Goal: Task Accomplishment & Management: Complete application form

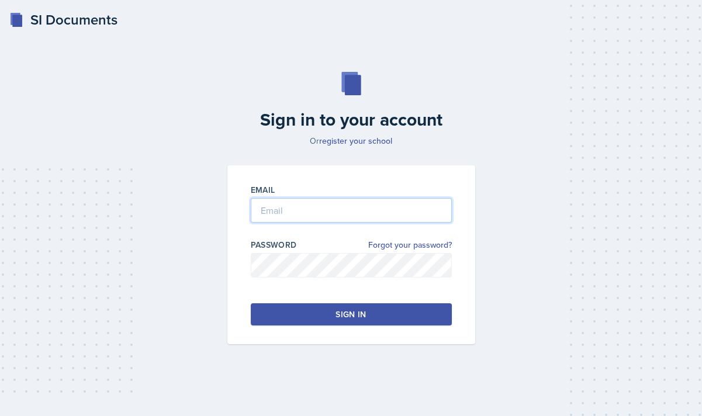
click at [324, 215] on input "email" at bounding box center [351, 210] width 201 height 25
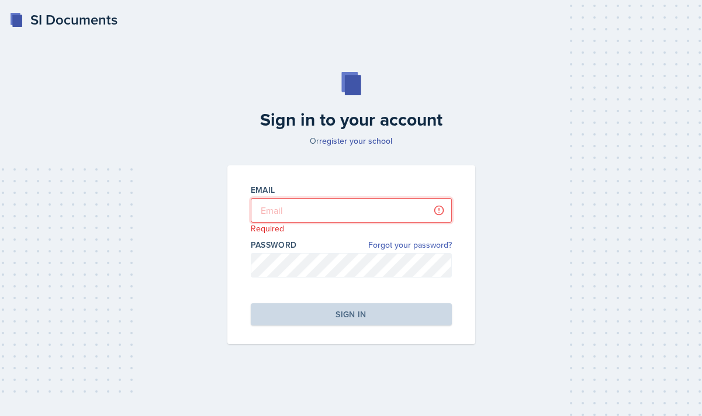
type input "[PERSON_NAME][EMAIL_ADDRESS][DOMAIN_NAME]"
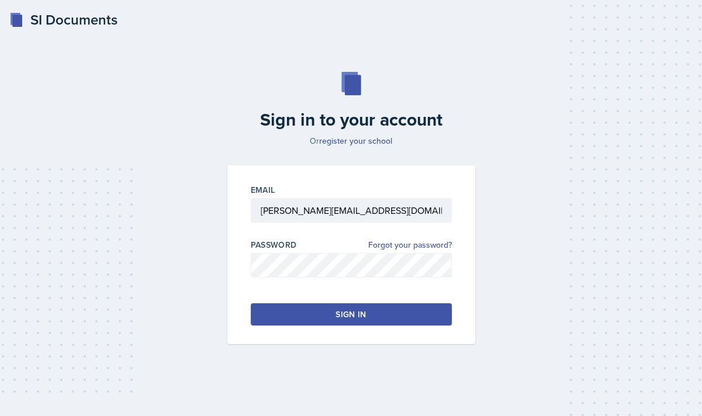
click at [279, 310] on button "Sign in" at bounding box center [351, 314] width 201 height 22
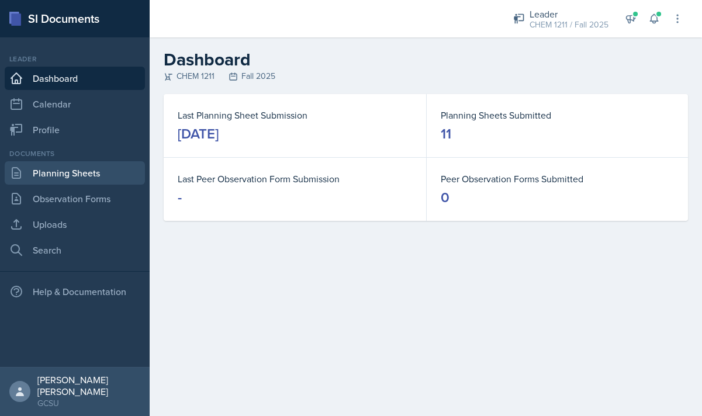
click at [73, 177] on link "Planning Sheets" at bounding box center [75, 172] width 140 height 23
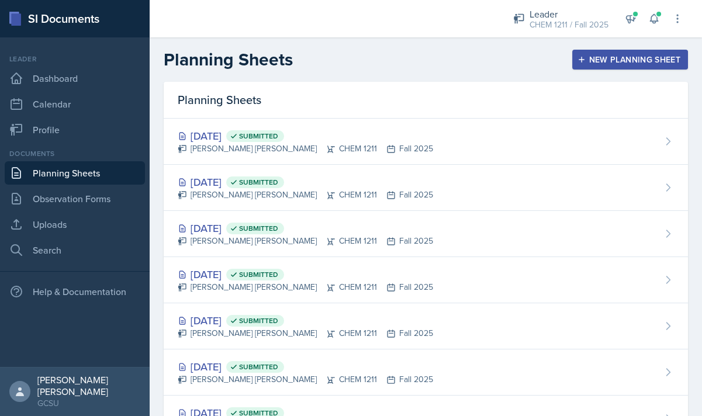
click at [613, 56] on div "New Planning Sheet" at bounding box center [630, 59] width 101 height 9
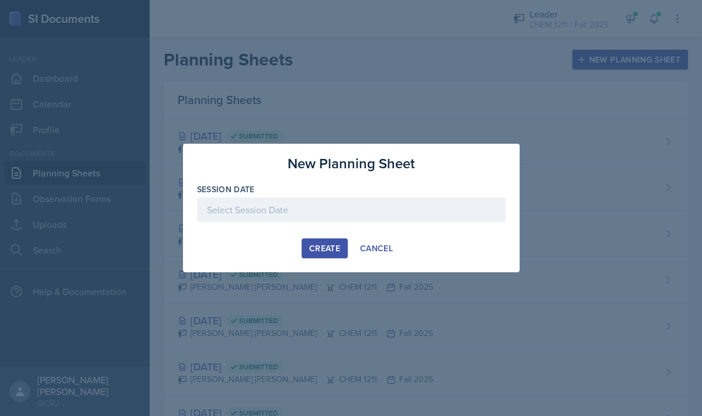
click at [303, 216] on div at bounding box center [351, 210] width 309 height 25
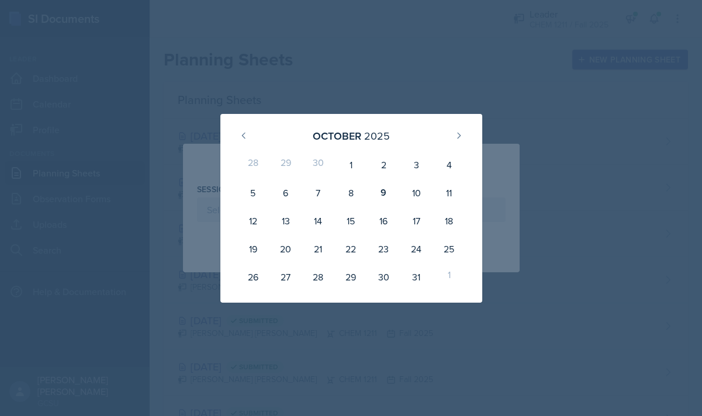
click at [485, 74] on div at bounding box center [351, 208] width 702 height 416
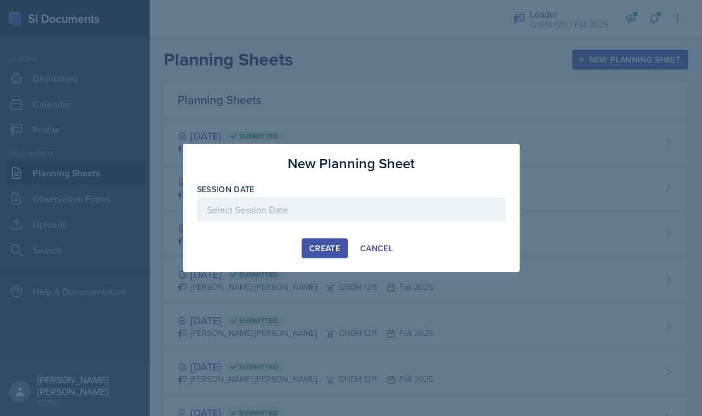
click at [323, 212] on div at bounding box center [351, 210] width 309 height 25
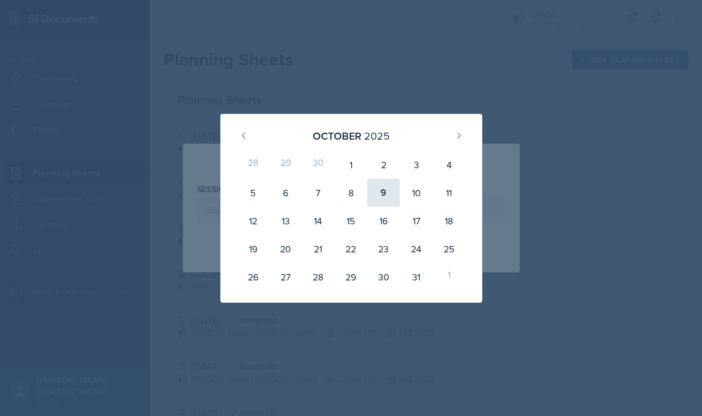
click at [392, 184] on div "9" at bounding box center [383, 193] width 33 height 28
type input "[DATE]"
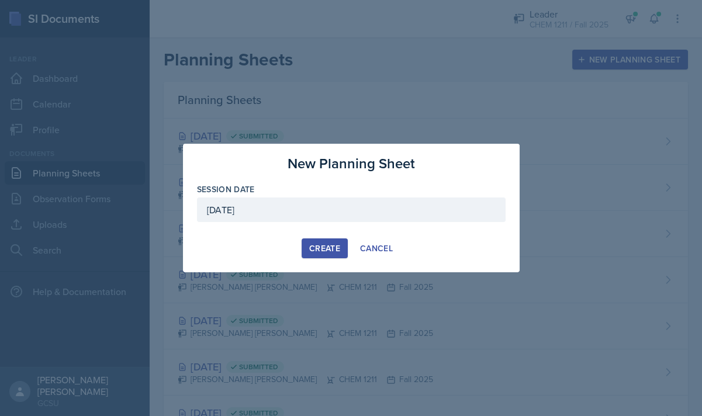
click at [308, 253] on button "Create" at bounding box center [325, 249] width 46 height 20
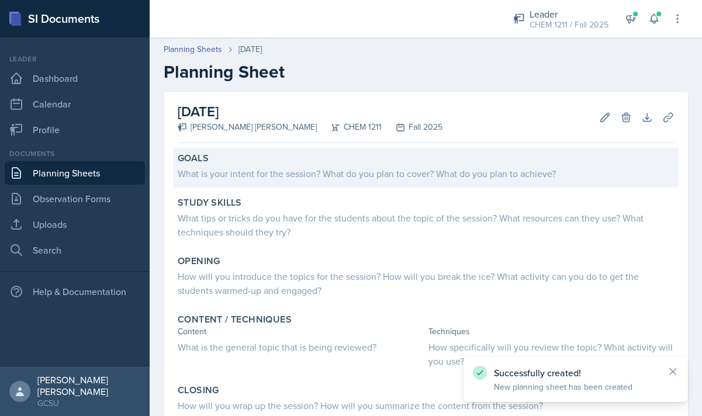
click at [256, 168] on div "What is your intent for the session? What do you plan to cover? What do you pla…" at bounding box center [426, 174] width 496 height 14
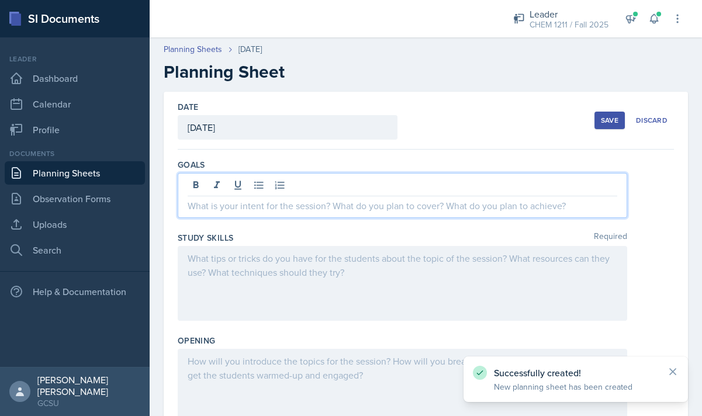
click at [269, 182] on div at bounding box center [403, 195] width 450 height 45
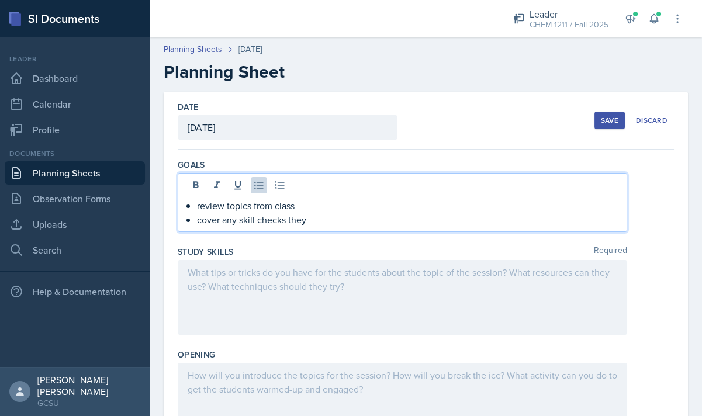
click at [371, 291] on div at bounding box center [403, 297] width 450 height 75
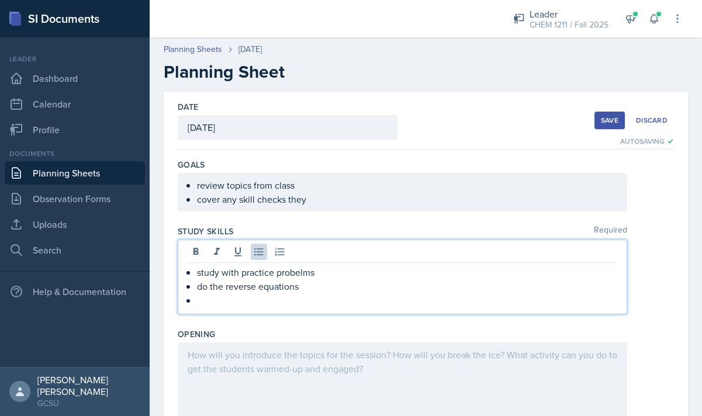
click at [303, 274] on p "study with practice probelms" at bounding box center [407, 272] width 420 height 14
click at [260, 303] on p at bounding box center [407, 301] width 420 height 14
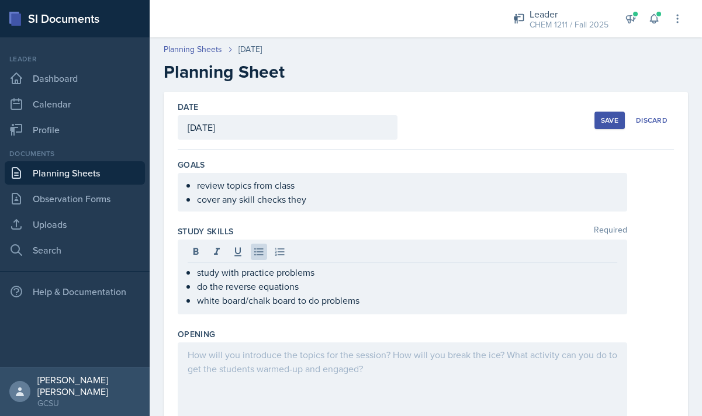
click at [365, 343] on div at bounding box center [403, 380] width 450 height 75
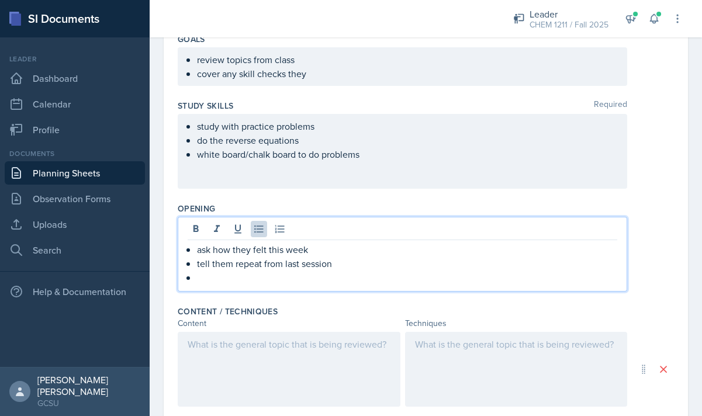
scroll to position [126, 0]
click at [285, 387] on div at bounding box center [289, 369] width 223 height 75
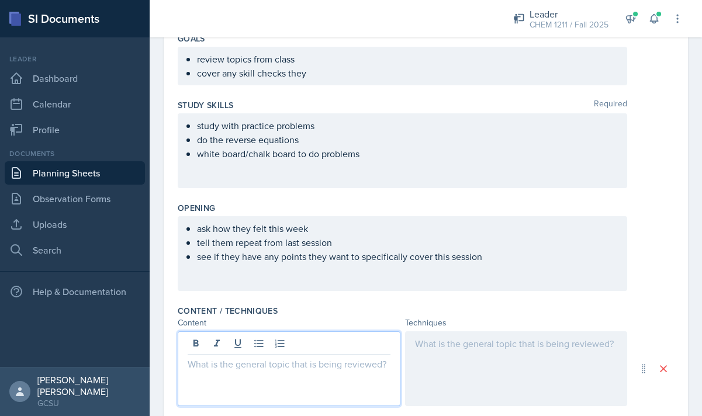
scroll to position [147, 0]
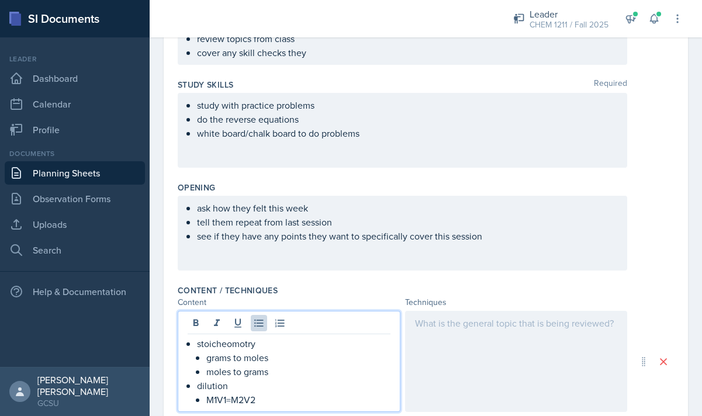
click at [454, 280] on div "Content / Techniques Content Techniques stoicheomotry grams to moles moles to g…" at bounding box center [426, 362] width 496 height 164
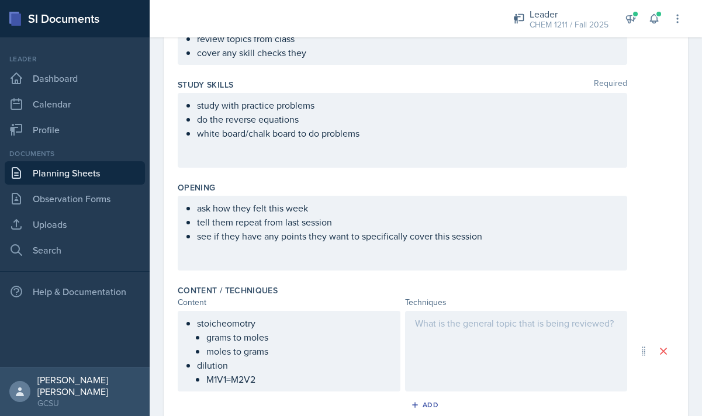
click at [459, 321] on div at bounding box center [516, 351] width 223 height 81
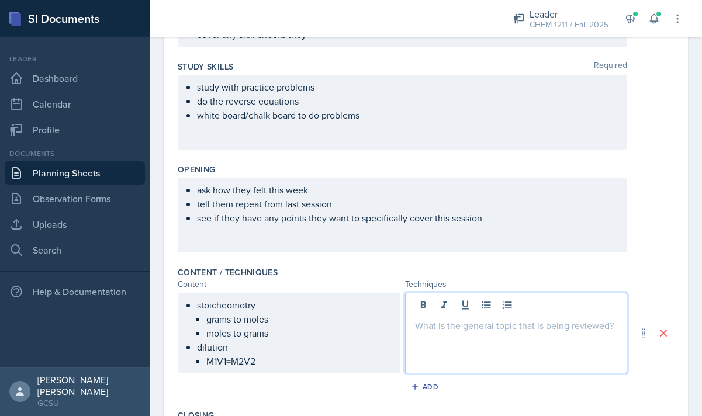
scroll to position [167, 0]
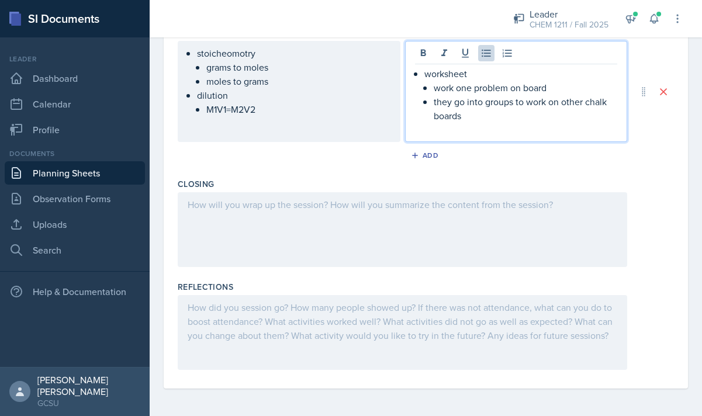
click at [351, 197] on div at bounding box center [403, 229] width 450 height 75
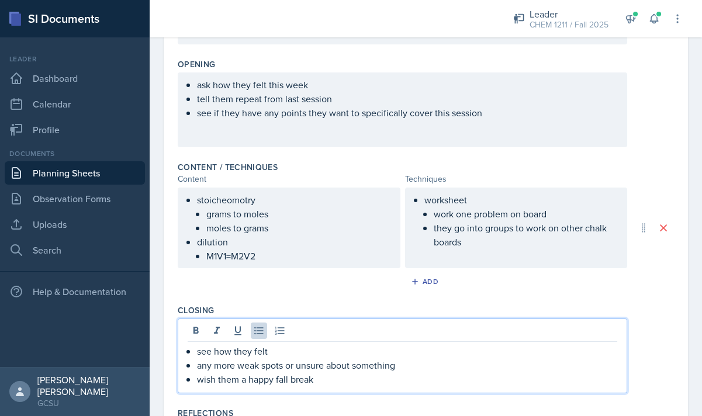
scroll to position [0, 0]
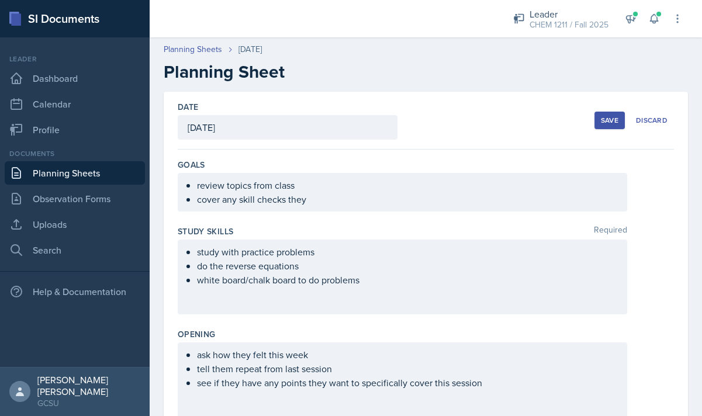
click at [610, 112] on button "Save" at bounding box center [610, 121] width 30 height 18
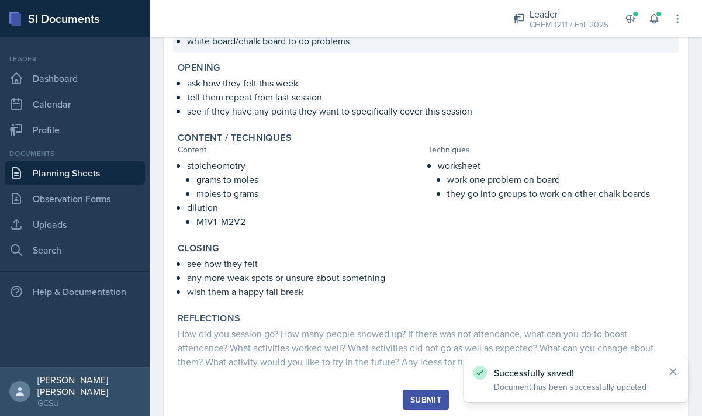
scroll to position [252, 0]
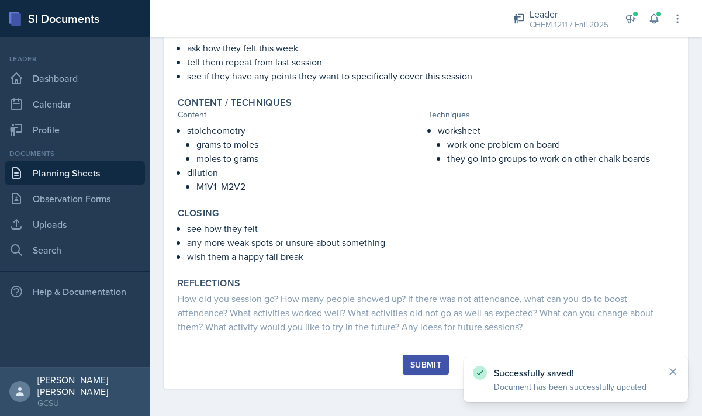
click at [420, 368] on div "Submit" at bounding box center [425, 364] width 31 height 9
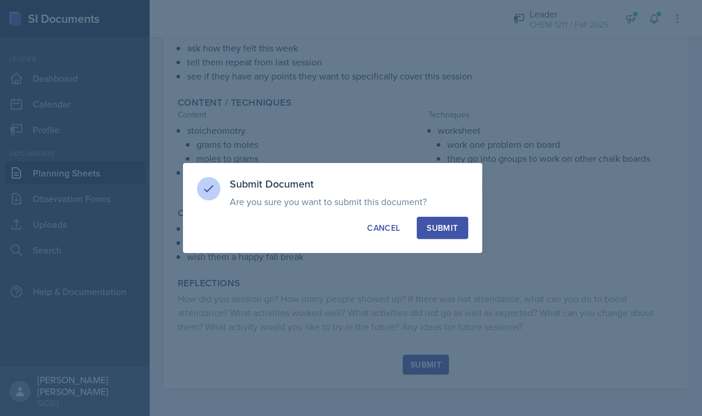
click at [449, 236] on button "Submit" at bounding box center [442, 228] width 51 height 22
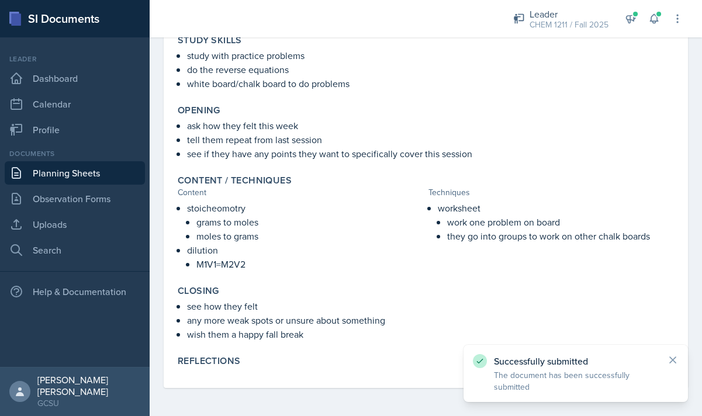
scroll to position [174, 0]
